Goal: Task Accomplishment & Management: Manage account settings

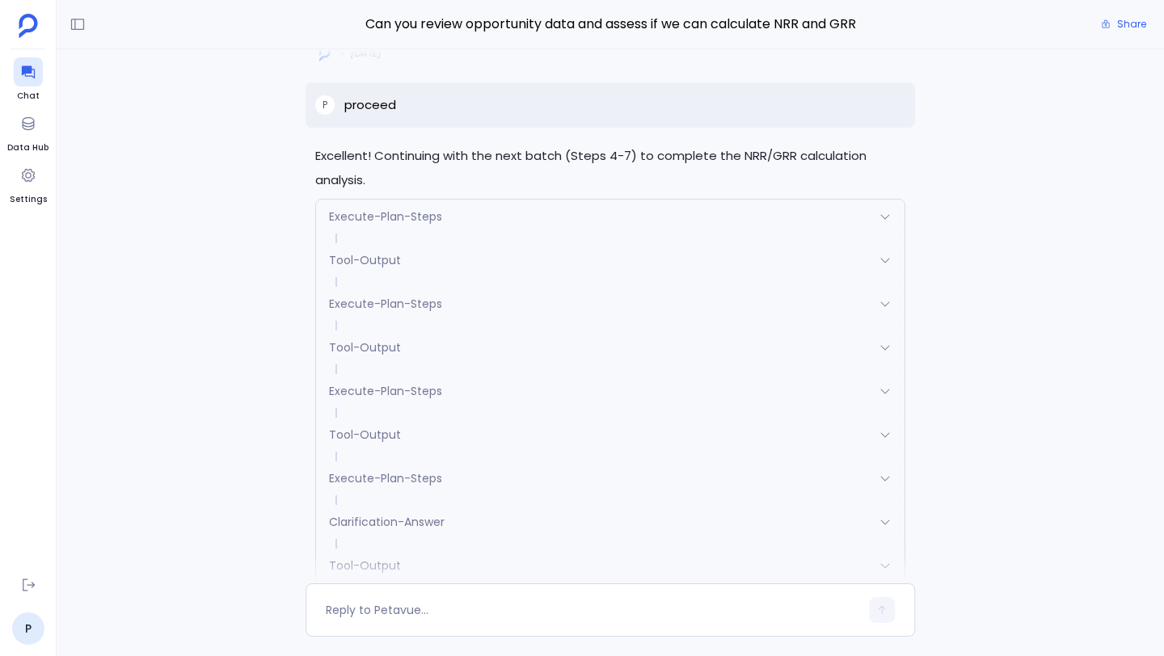
scroll to position [-6691, 0]
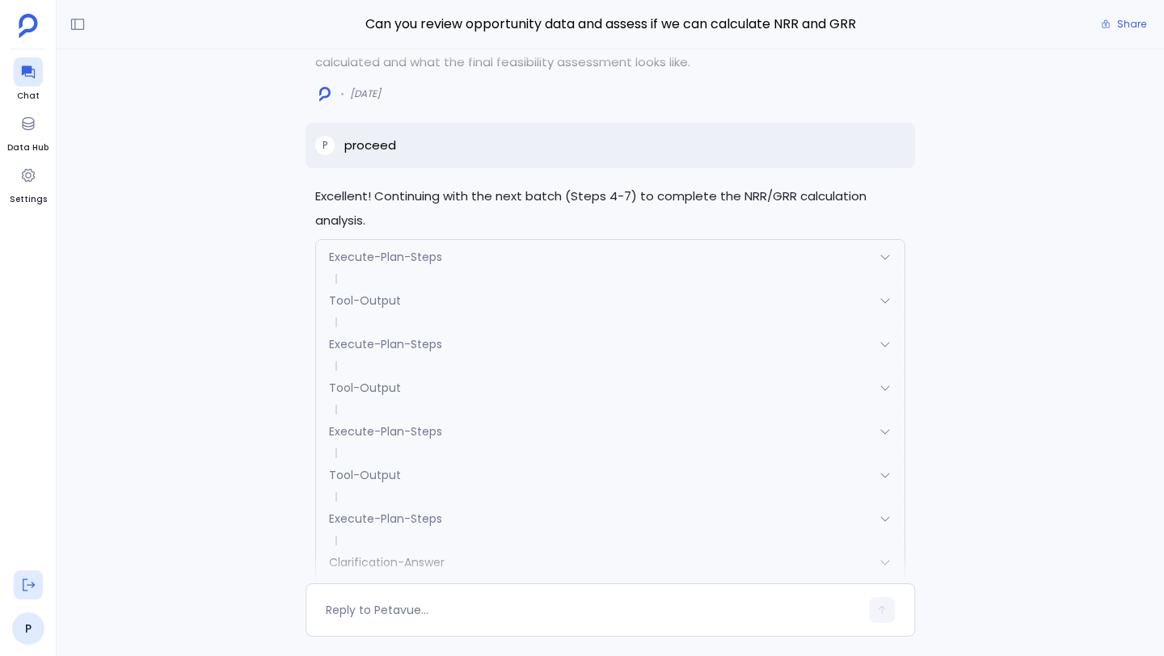
click at [26, 583] on icon at bounding box center [28, 585] width 16 height 16
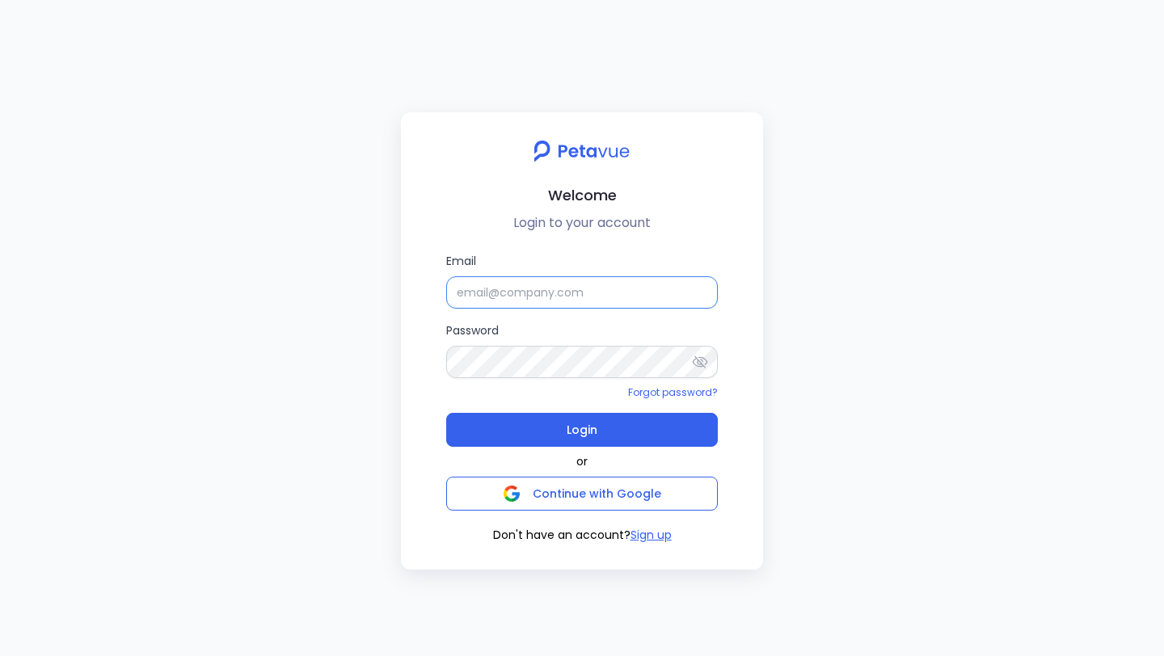
type input "Samuel Sunderaraj"
drag, startPoint x: 576, startPoint y: 294, endPoint x: 436, endPoint y: 294, distance: 139.8
click at [436, 294] on div "Email Samuel Sunderaraj Password Forgot password? Login or Continue with Google…" at bounding box center [582, 398] width 336 height 292
paste input "support+firemon@petavue.com"
type input "support+firemon@petavue.com"
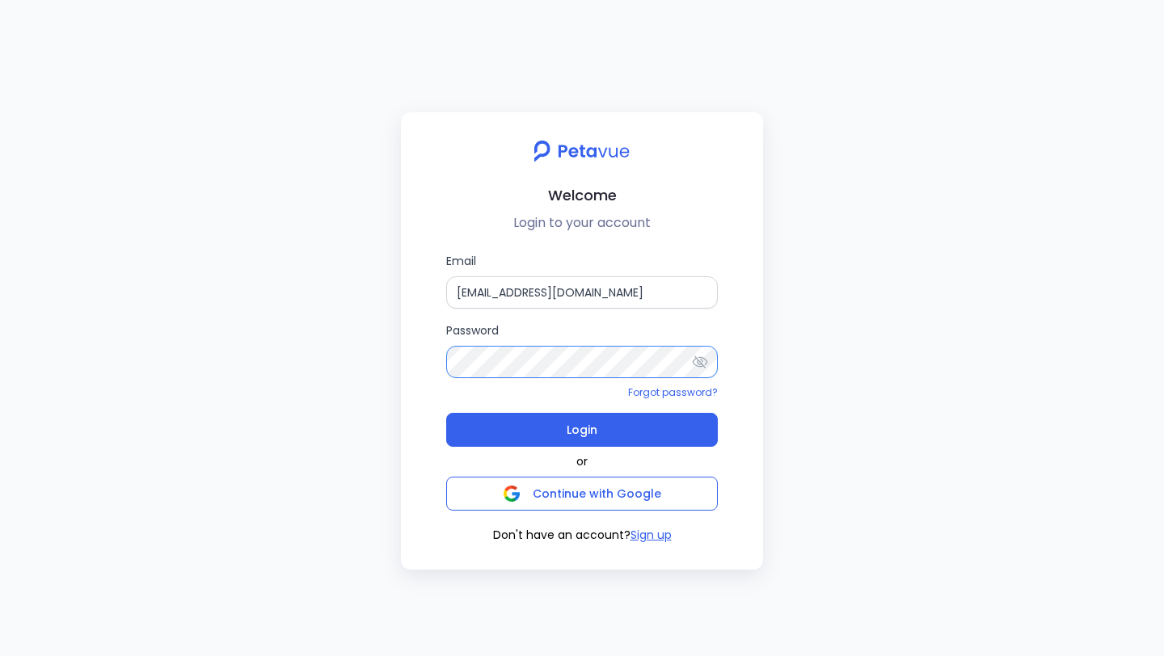
click at [422, 359] on div "Email support+firemon@petavue.com Password Forgot password? Login or Continue w…" at bounding box center [582, 398] width 336 height 292
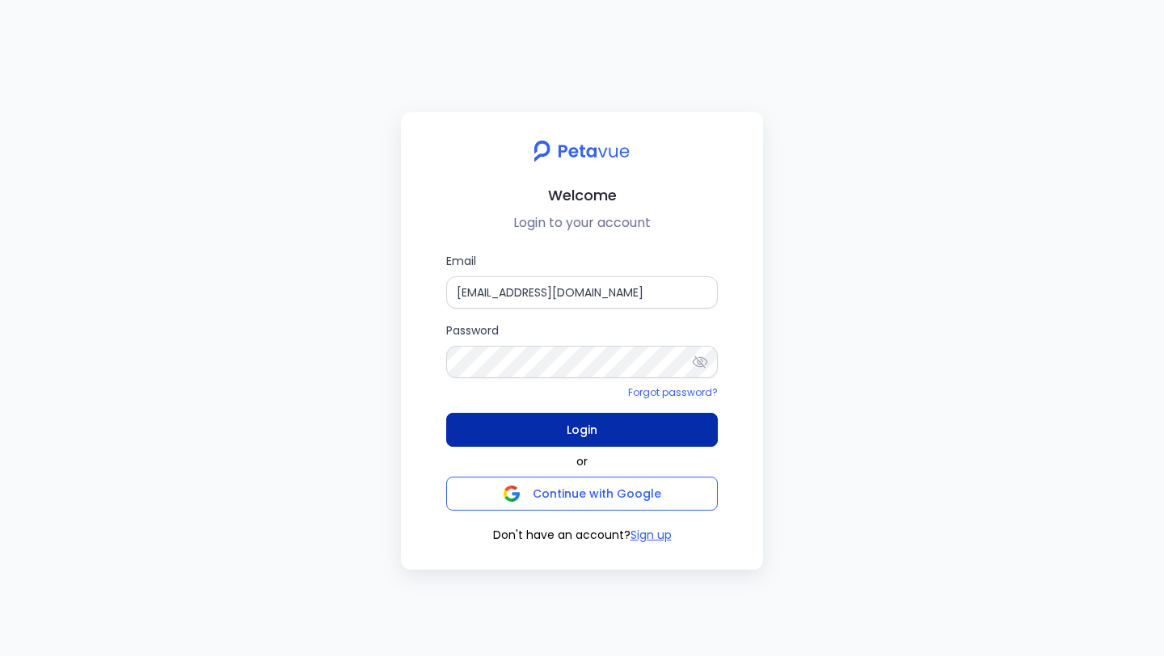
click at [498, 436] on button "Login" at bounding box center [582, 430] width 272 height 34
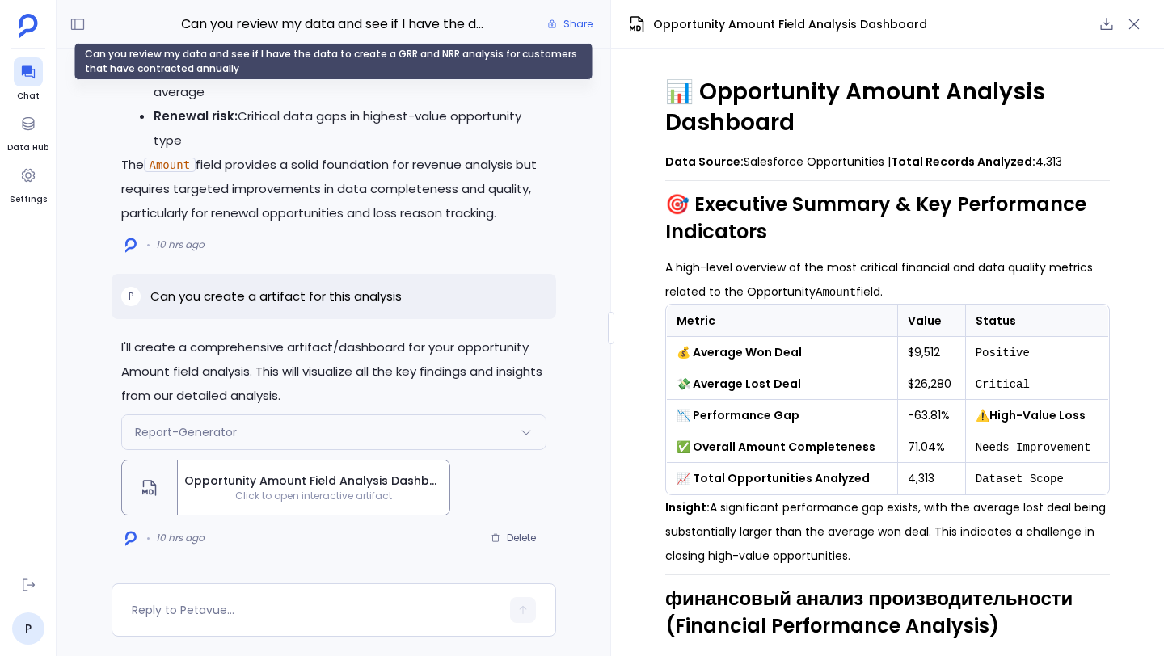
scroll to position [3401, 0]
